Goal: Task Accomplishment & Management: Use online tool/utility

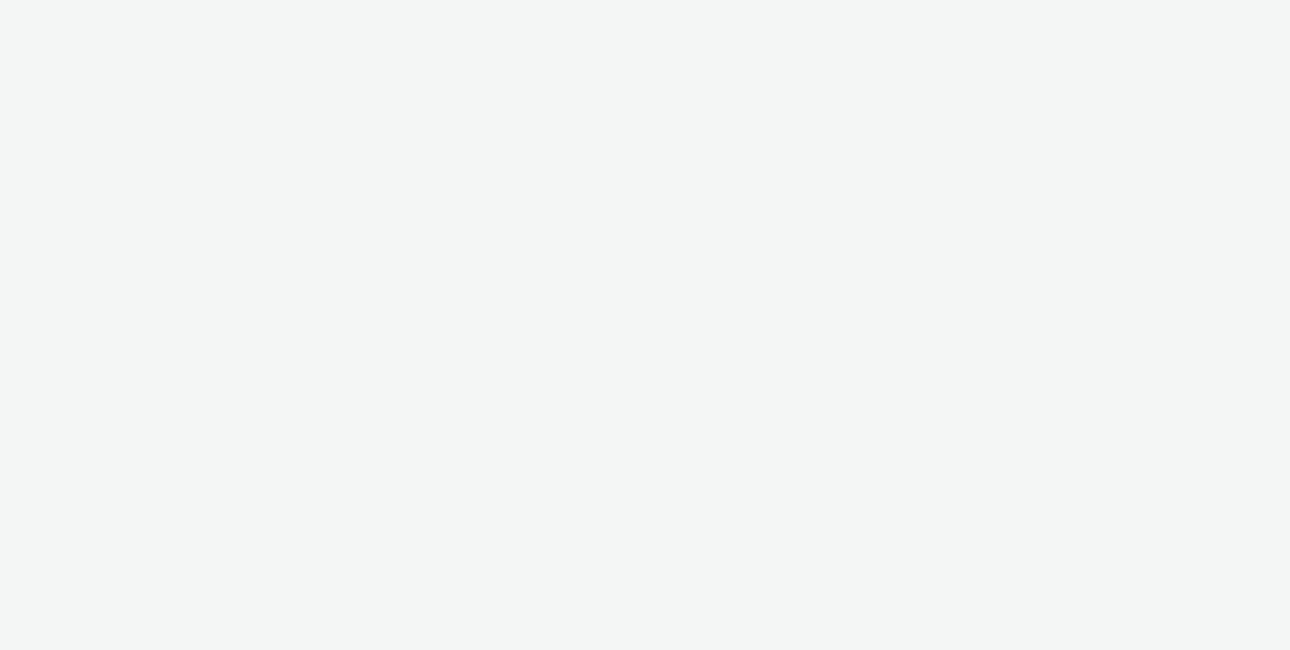
select select "f235d2cd-8e11-4e46-aed5-ef3b73ee5f46"
select select "16102c92-9fcd-42ae-98c7-a7aa27a96925"
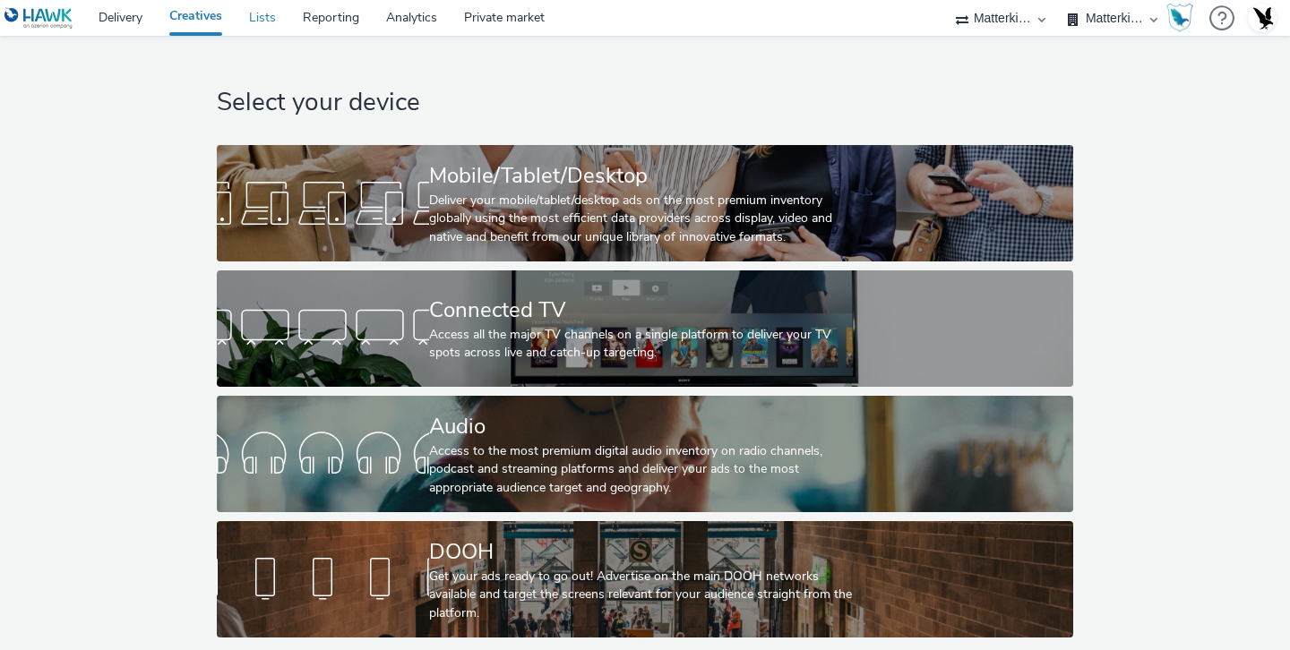
click at [269, 21] on link "Lists" at bounding box center [263, 18] width 54 height 36
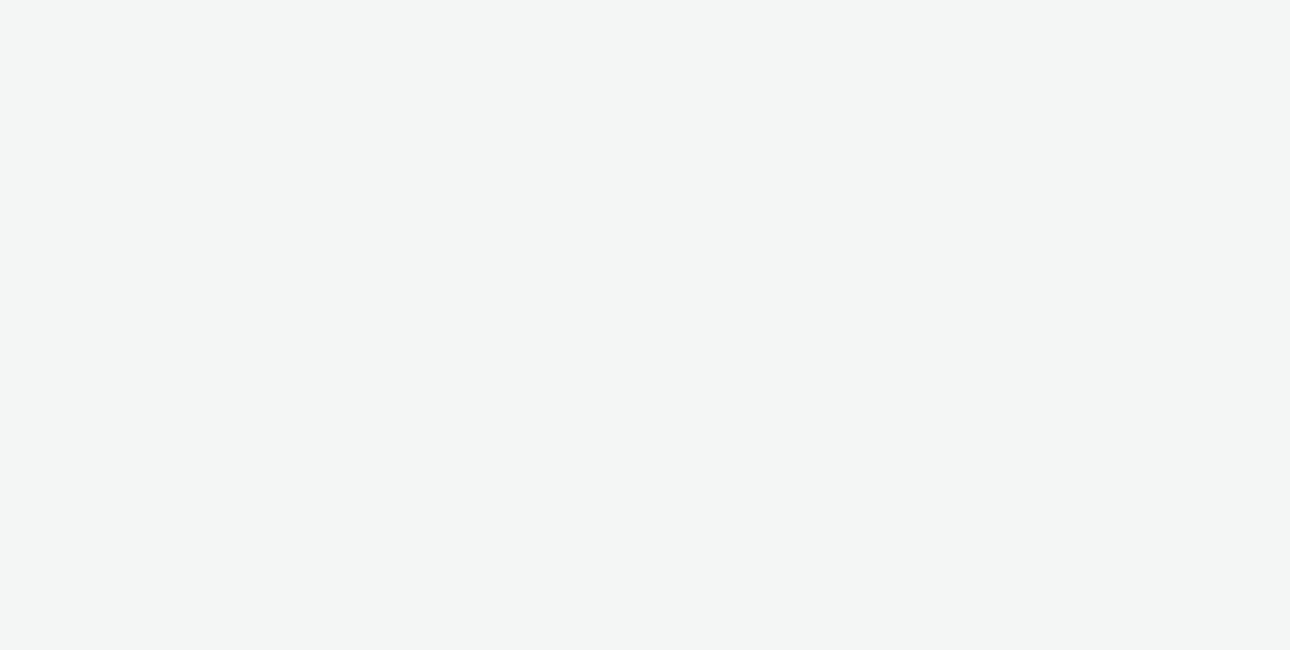
select select "f235d2cd-8e11-4e46-aed5-ef3b73ee5f46"
select select "16102c92-9fcd-42ae-98c7-a7aa27a96925"
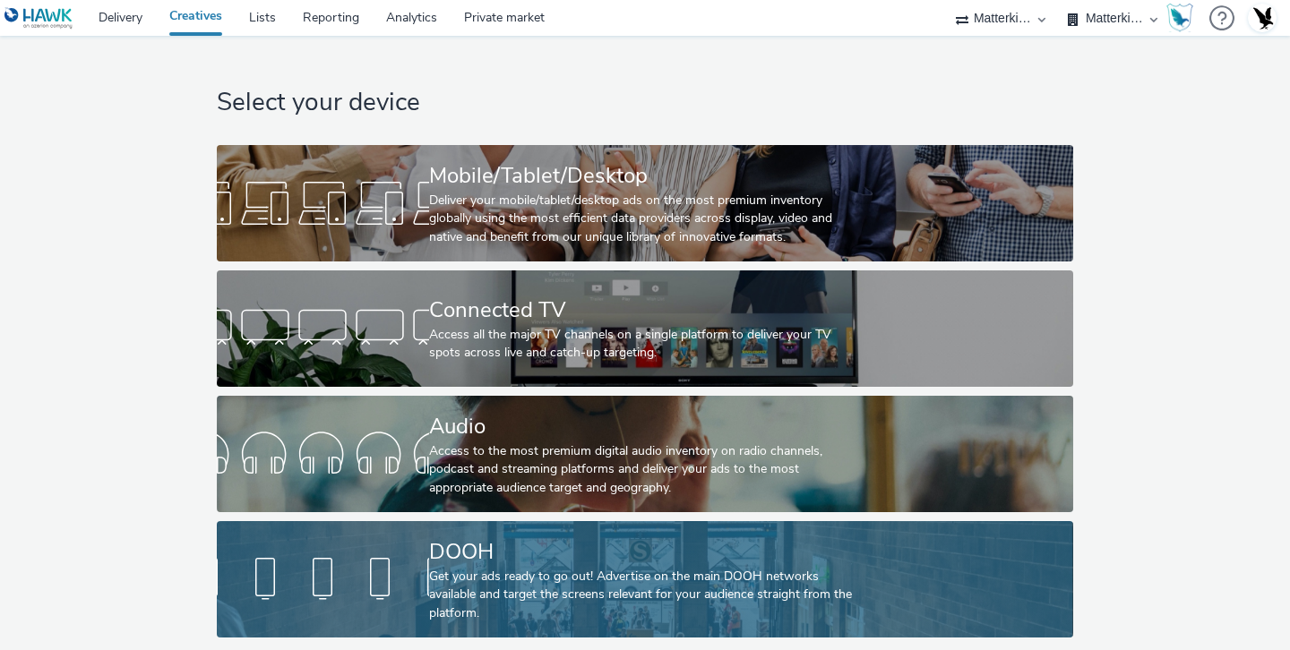
click at [535, 551] on div "DOOH" at bounding box center [641, 552] width 425 height 31
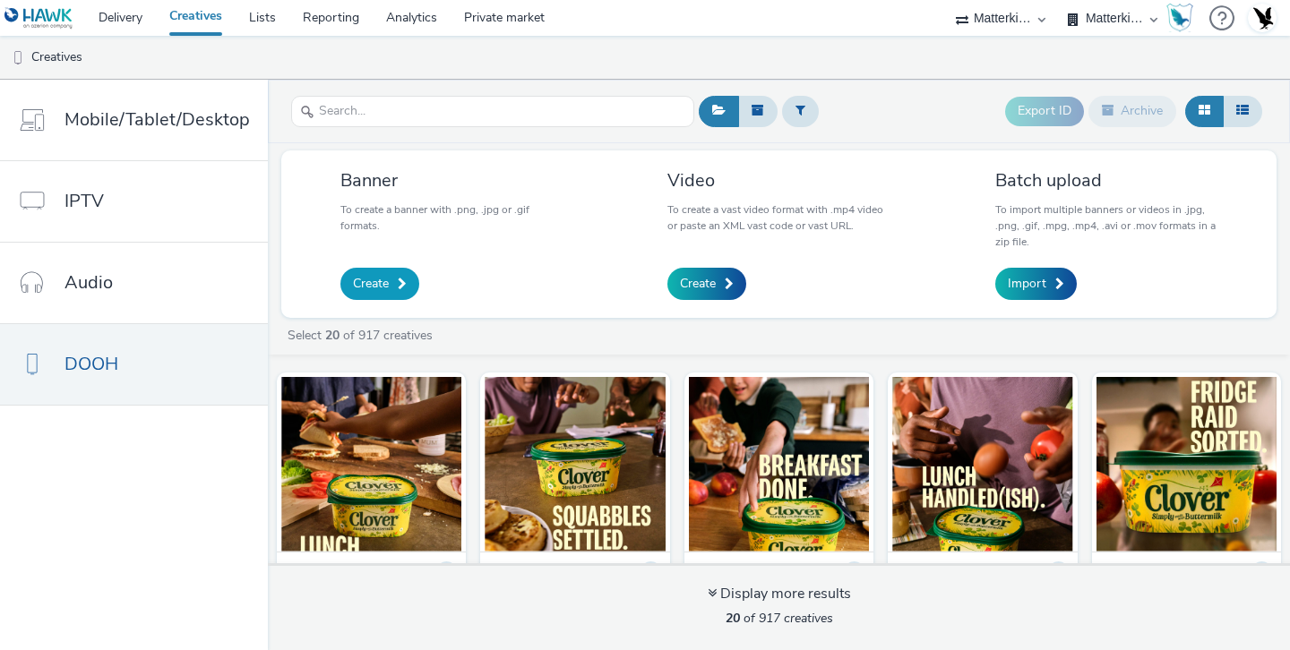
click at [356, 288] on span "Create" at bounding box center [371, 284] width 36 height 18
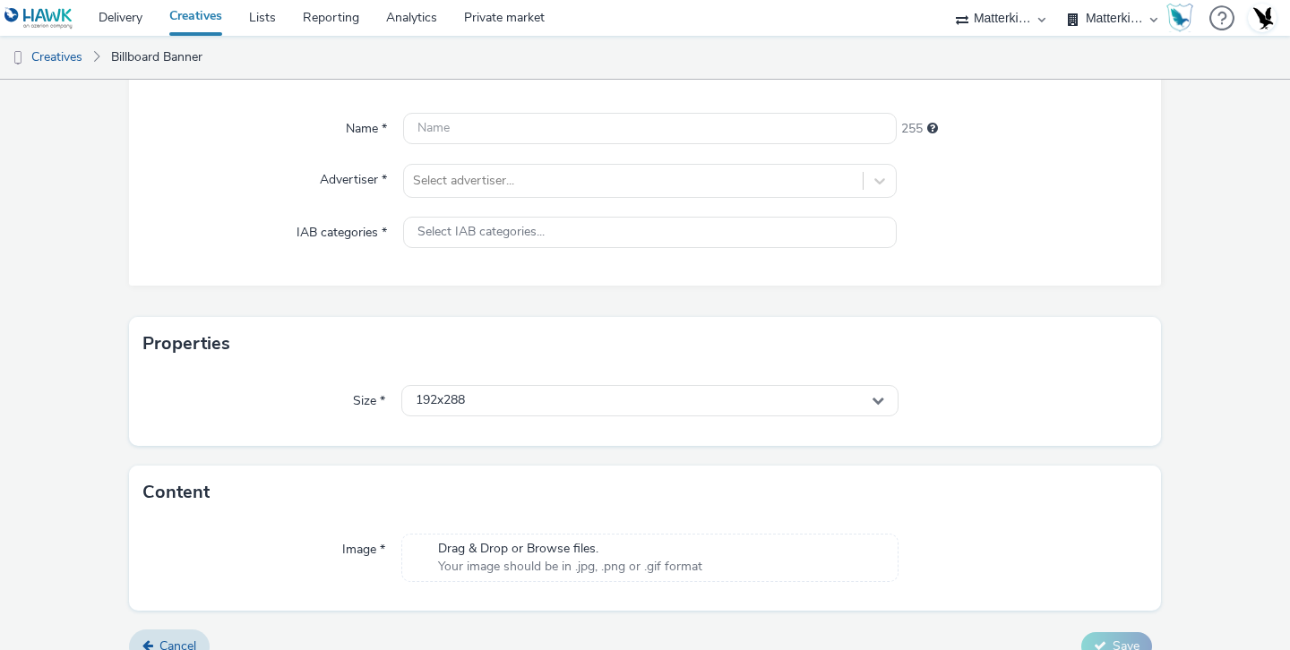
scroll to position [174, 0]
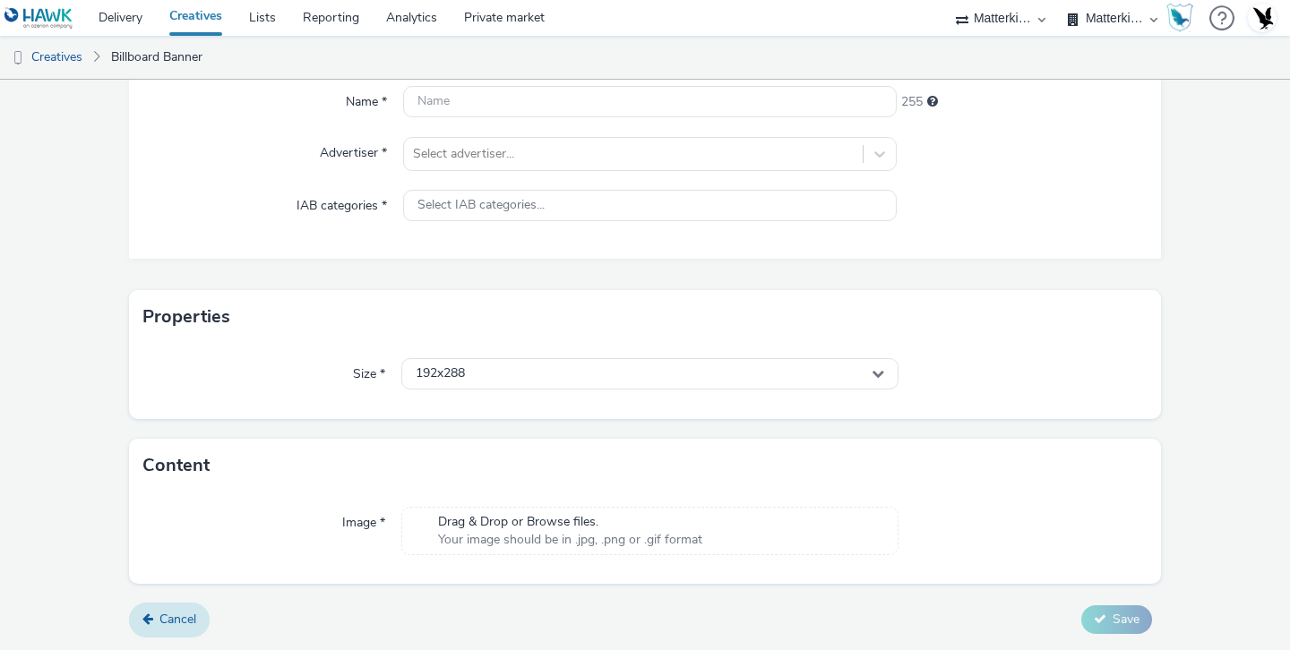
click at [173, 609] on link "Cancel" at bounding box center [169, 620] width 81 height 34
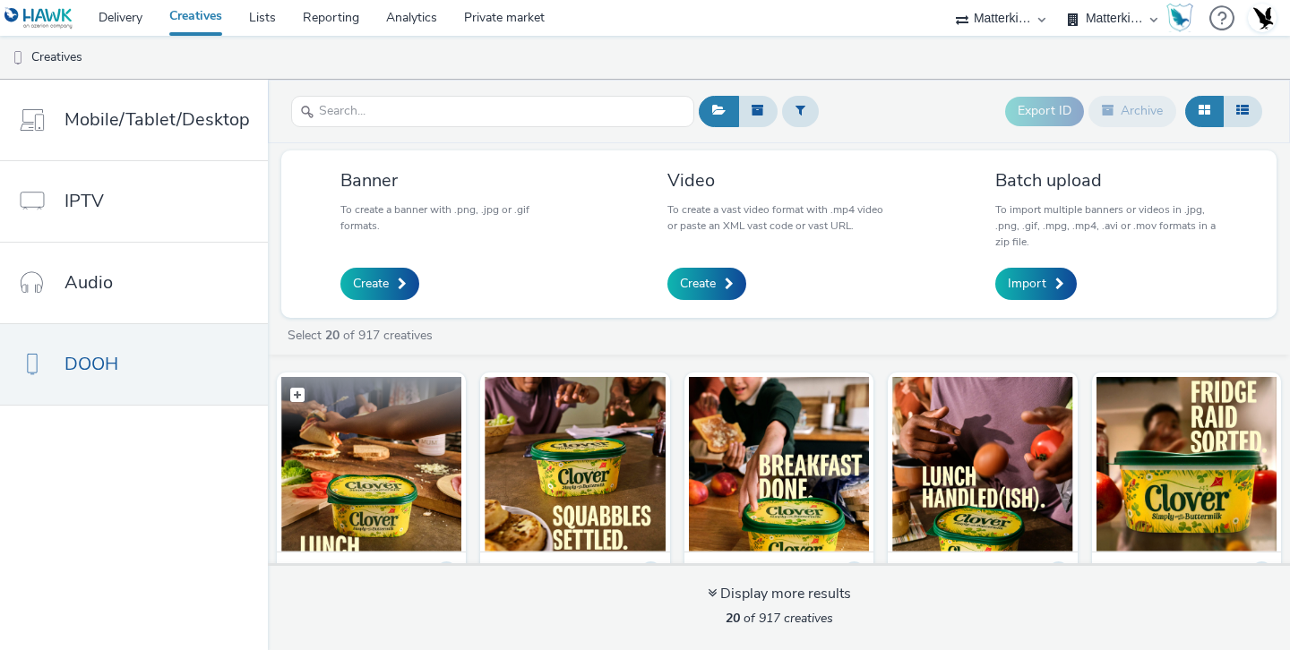
click at [366, 474] on img at bounding box center [371, 464] width 180 height 175
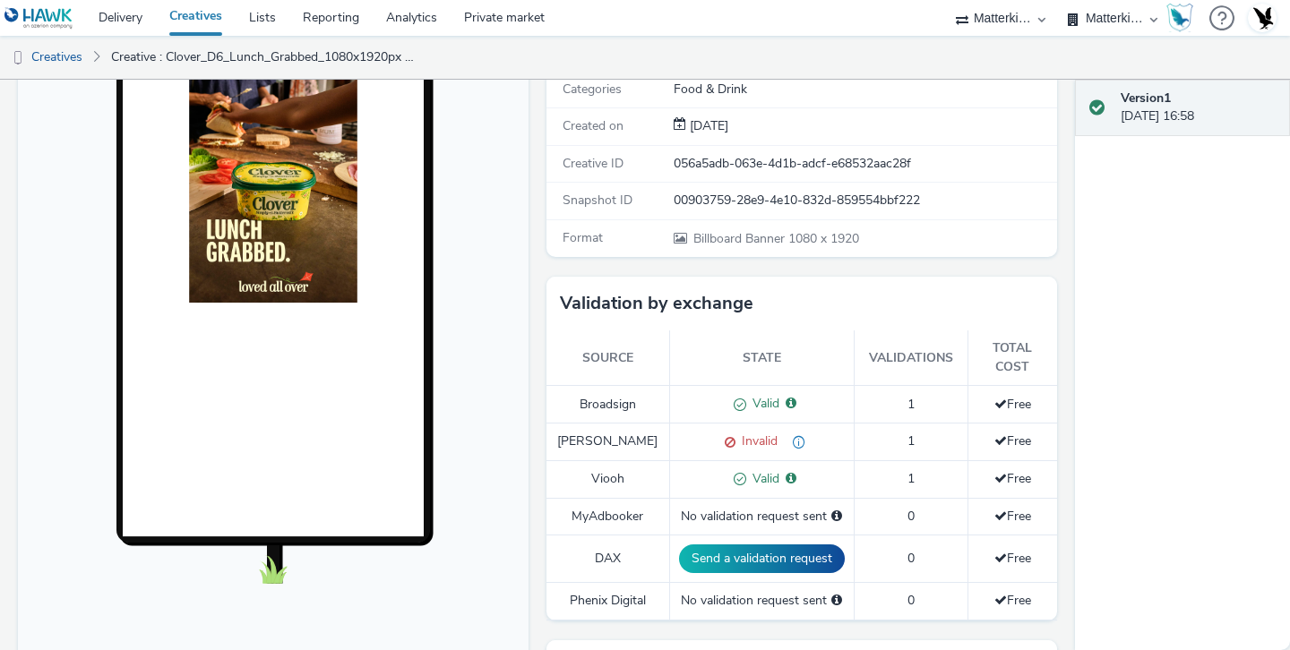
scroll to position [260, 0]
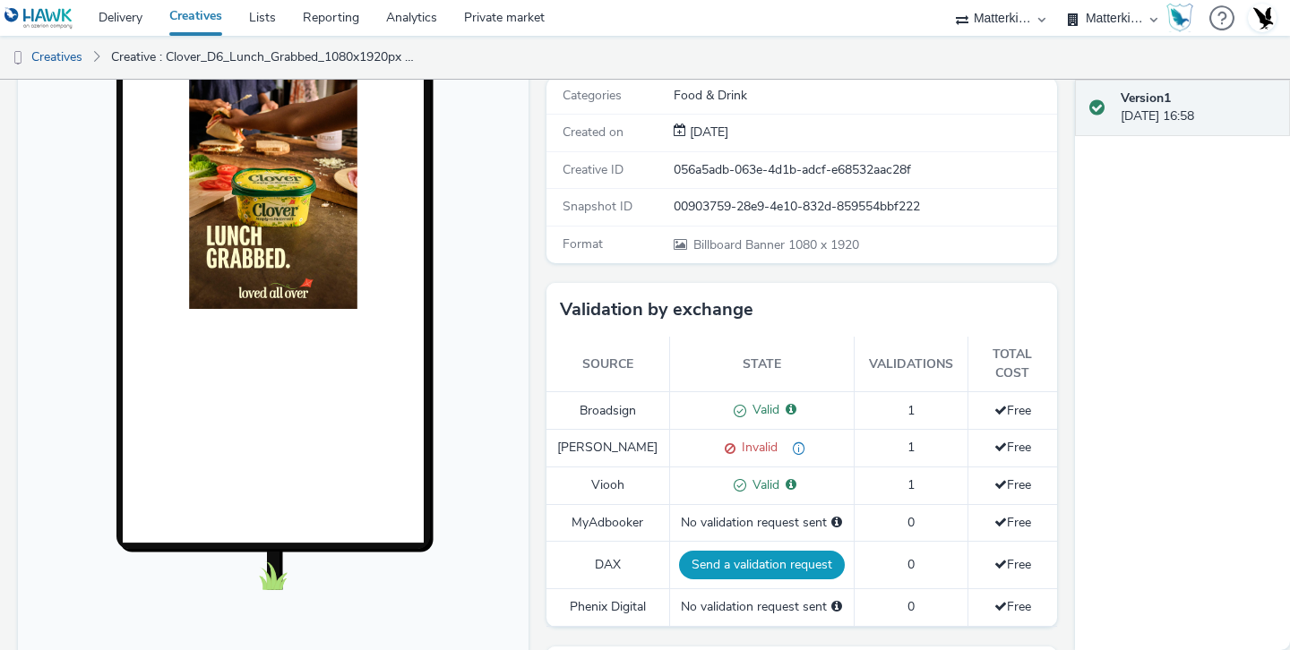
click at [708, 551] on button "Send a validation request" at bounding box center [762, 565] width 166 height 29
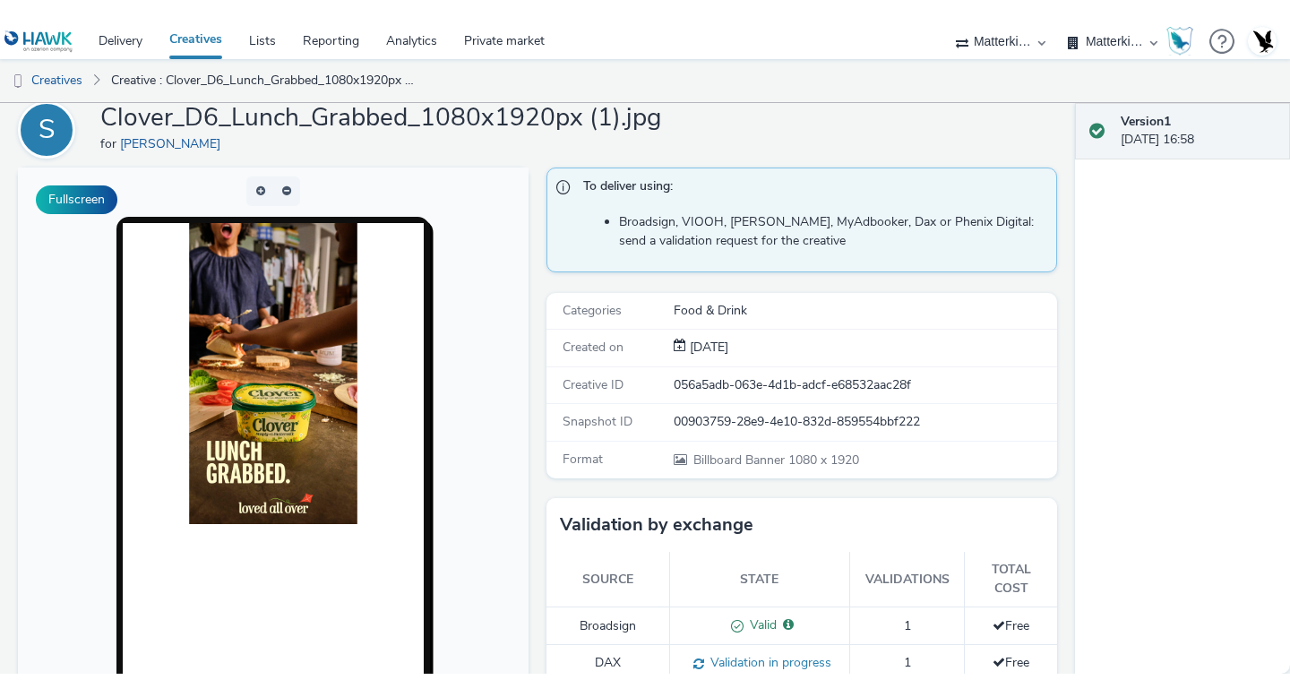
scroll to position [0, 0]
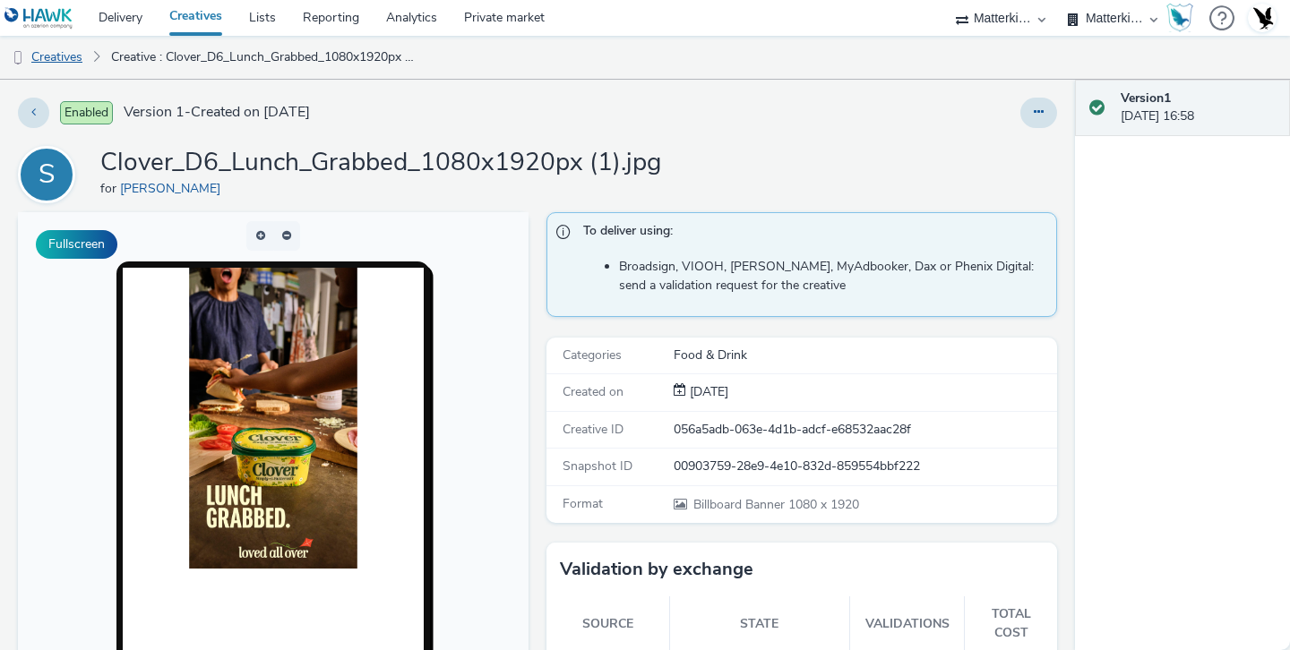
click at [56, 52] on link "Creatives" at bounding box center [45, 57] width 91 height 43
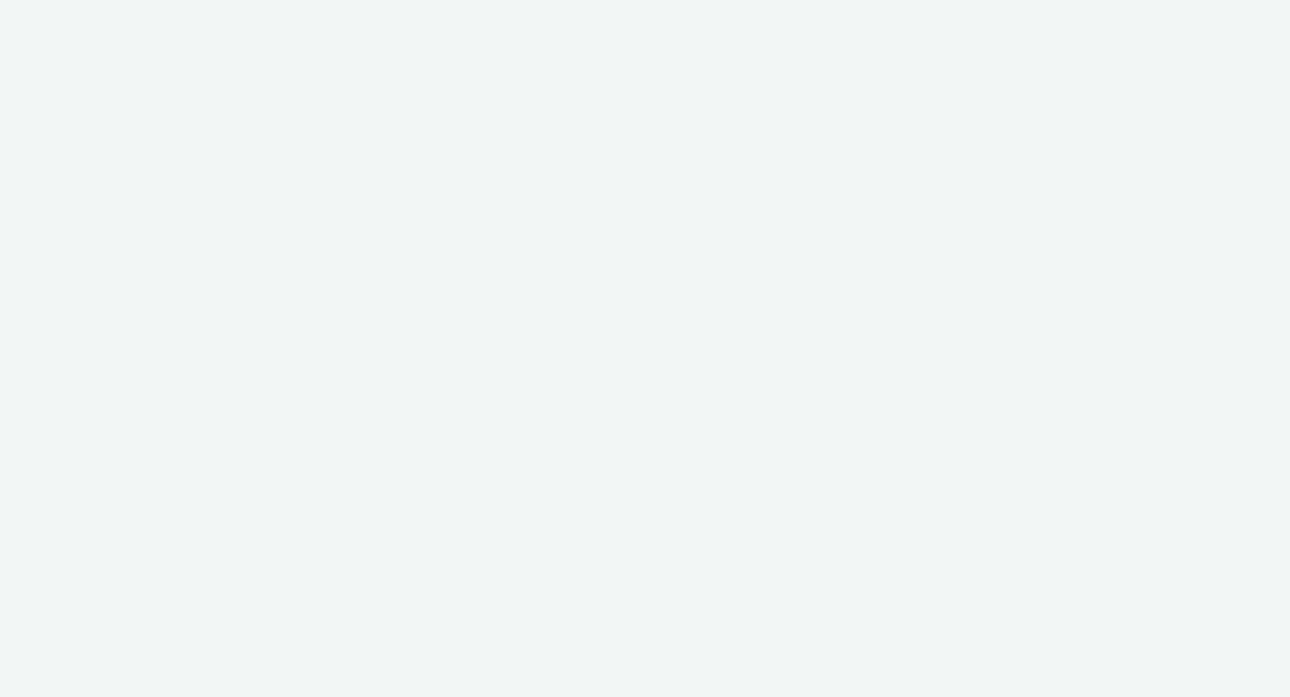
select select "f1430069-cb55-4c83-ae25-a2cc6ea18ae7"
